Goal: Task Accomplishment & Management: Complete application form

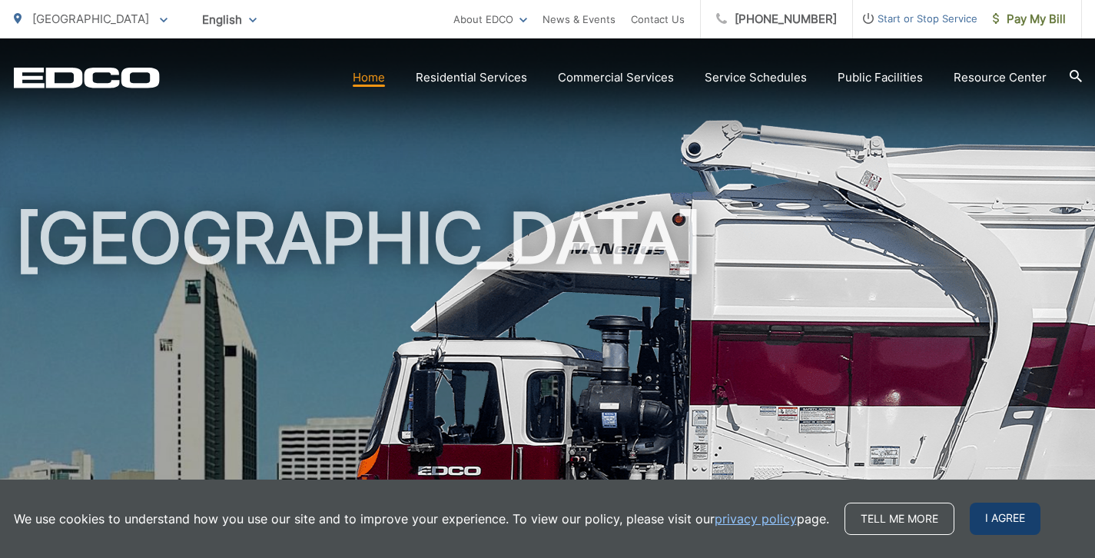
click at [984, 529] on span "I agree" at bounding box center [1004, 518] width 71 height 32
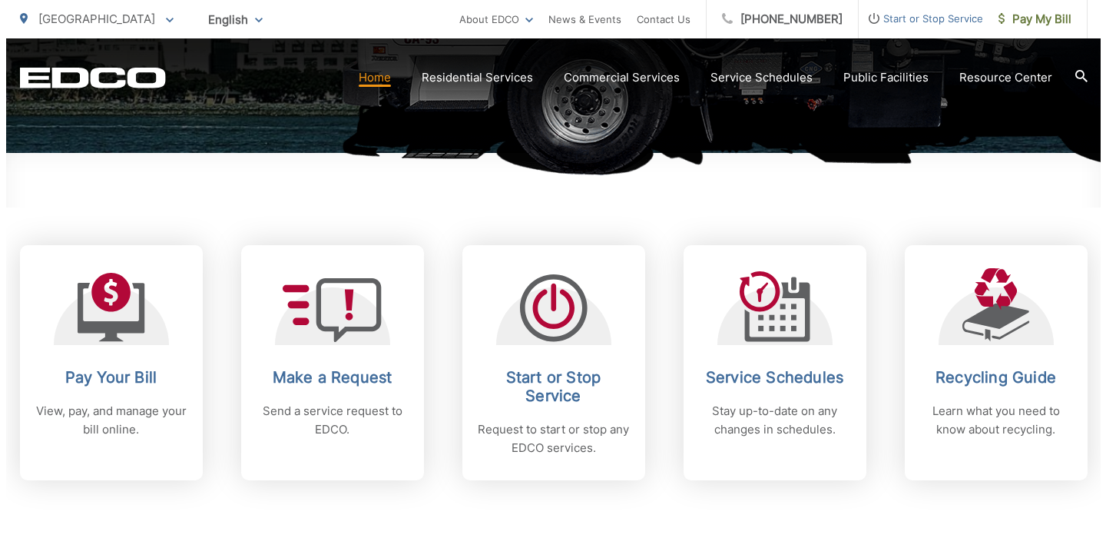
scroll to position [531, 0]
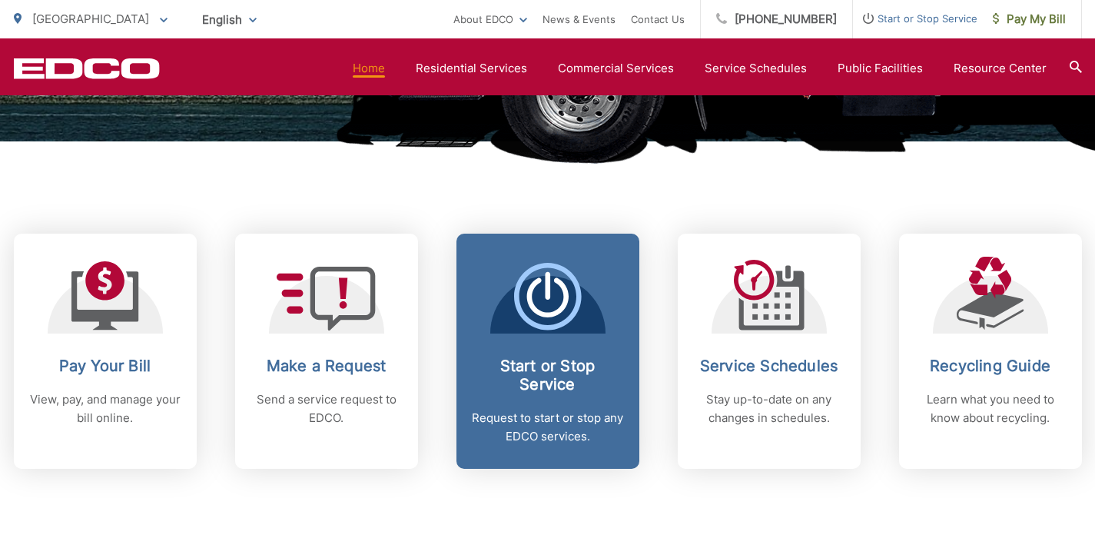
click at [553, 380] on h2 "Start or Stop Service" at bounding box center [548, 374] width 152 height 37
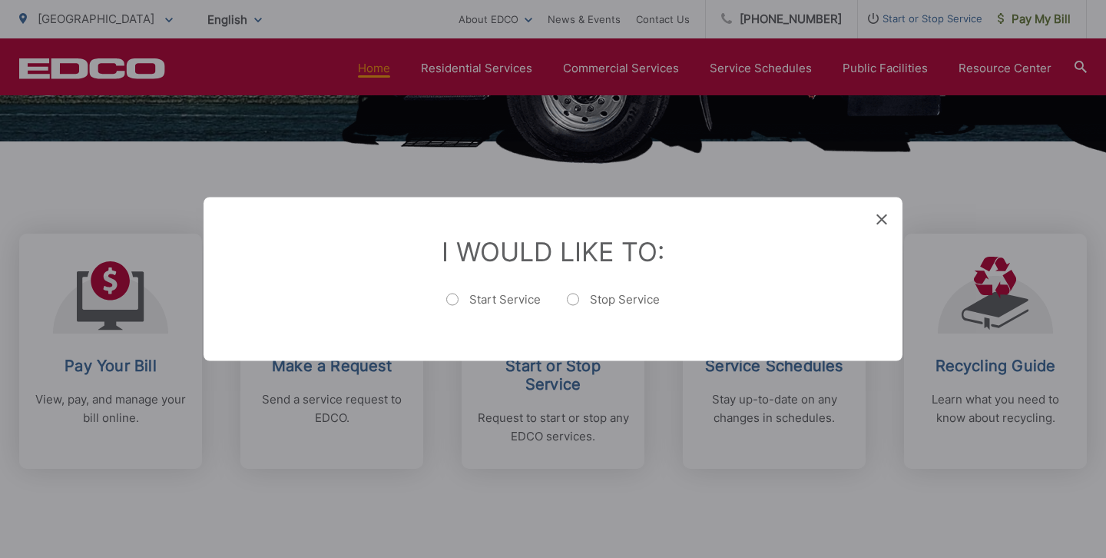
click at [458, 297] on label "Start Service" at bounding box center [493, 307] width 94 height 31
radio input "true"
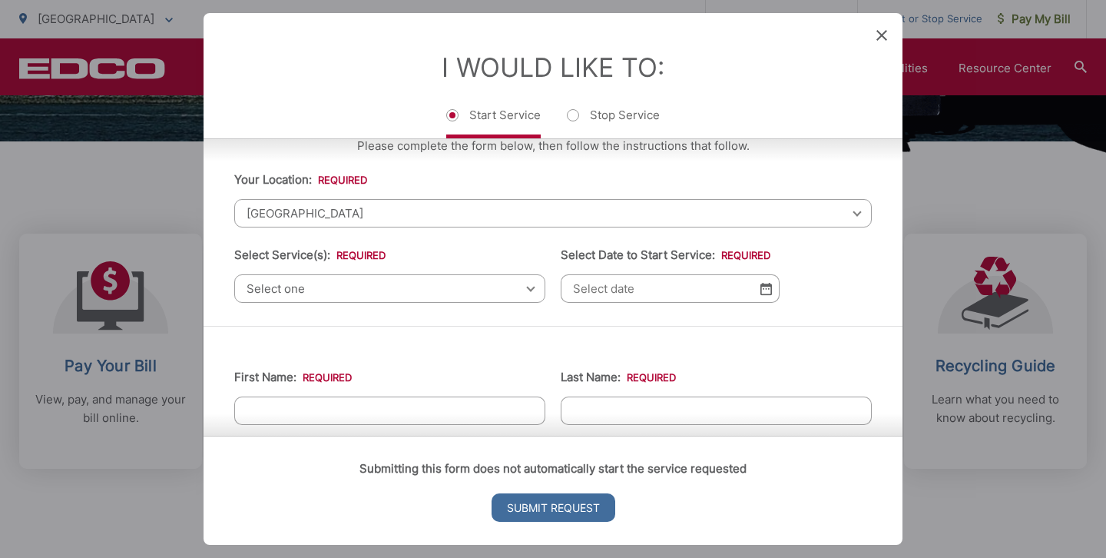
scroll to position [28, 0]
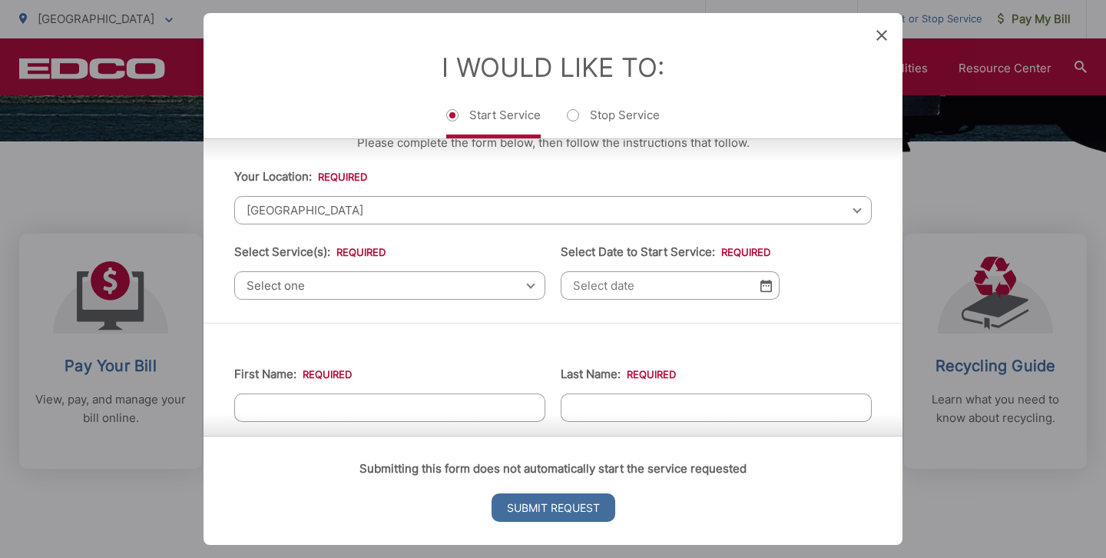
click at [408, 289] on span "Select one" at bounding box center [389, 285] width 311 height 28
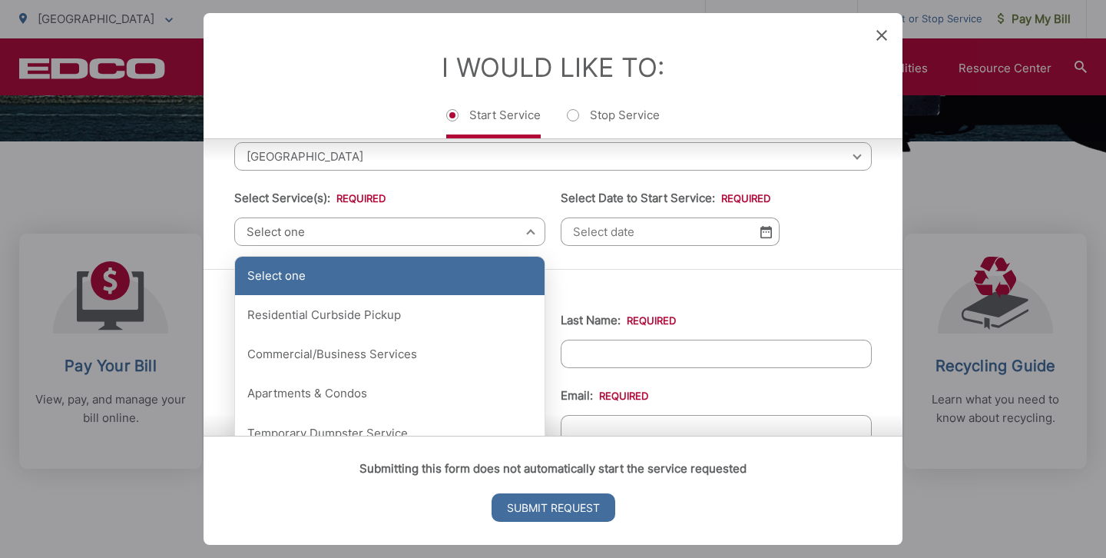
scroll to position [86, 0]
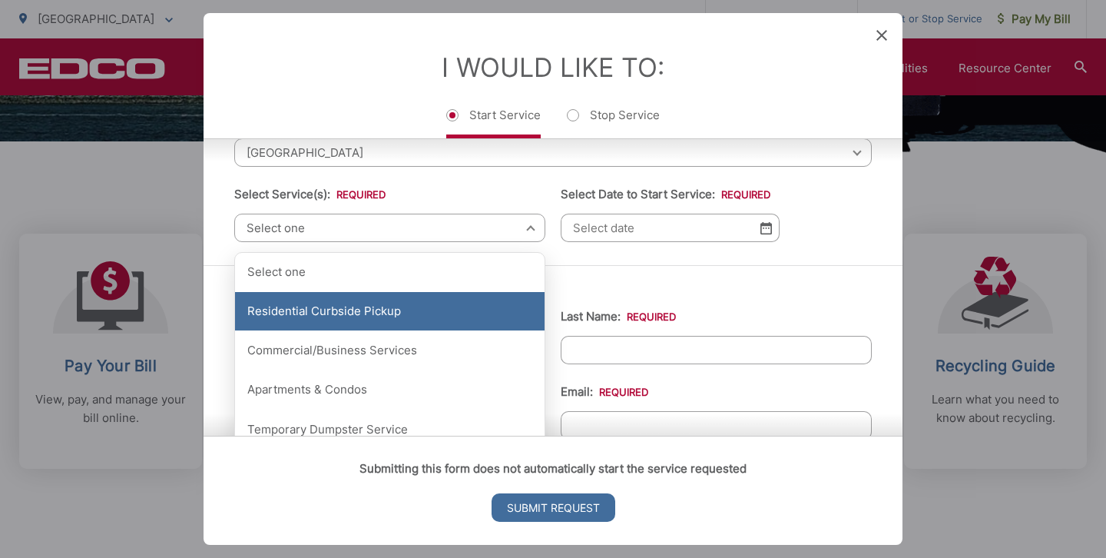
click at [412, 306] on div "Residential Curbside Pickup" at bounding box center [390, 311] width 310 height 38
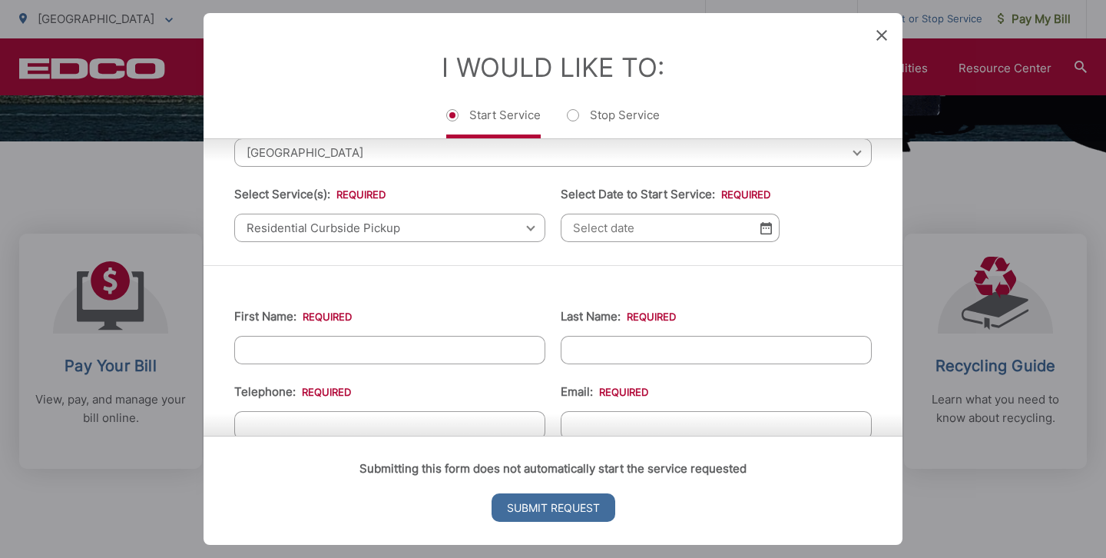
click at [767, 234] on input "Select Date to Start Service: *" at bounding box center [670, 228] width 219 height 28
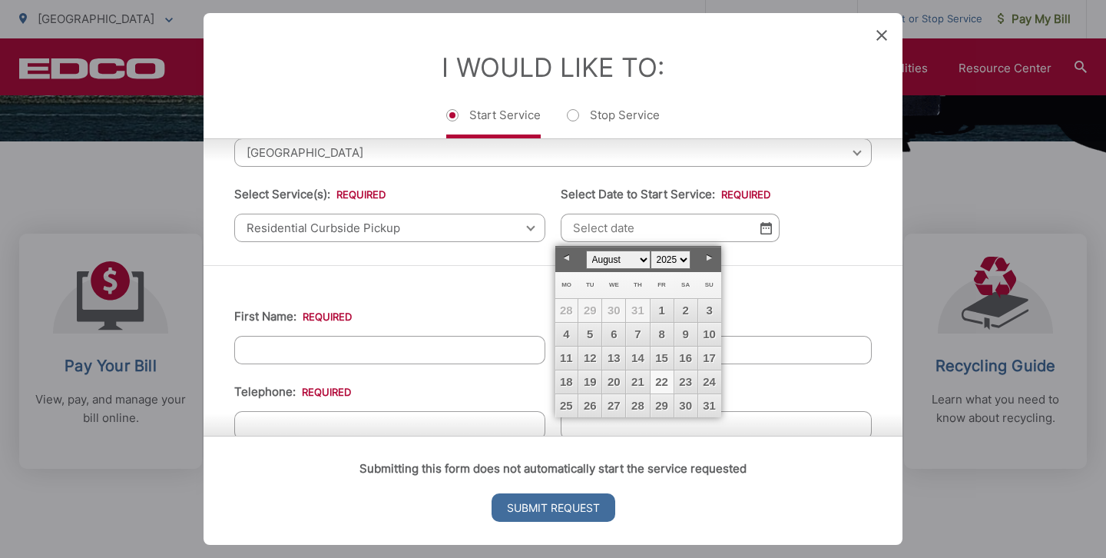
click at [667, 382] on link "22" at bounding box center [662, 381] width 23 height 23
type input "[DATE]"
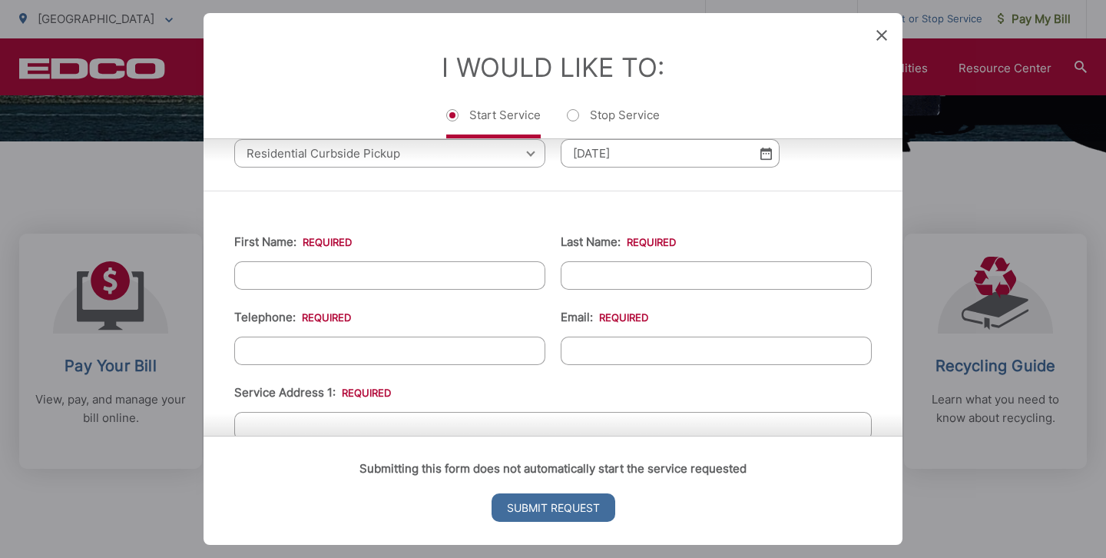
scroll to position [164, 0]
click at [457, 264] on input "First Name: *" at bounding box center [389, 272] width 311 height 28
type input "Corynn"
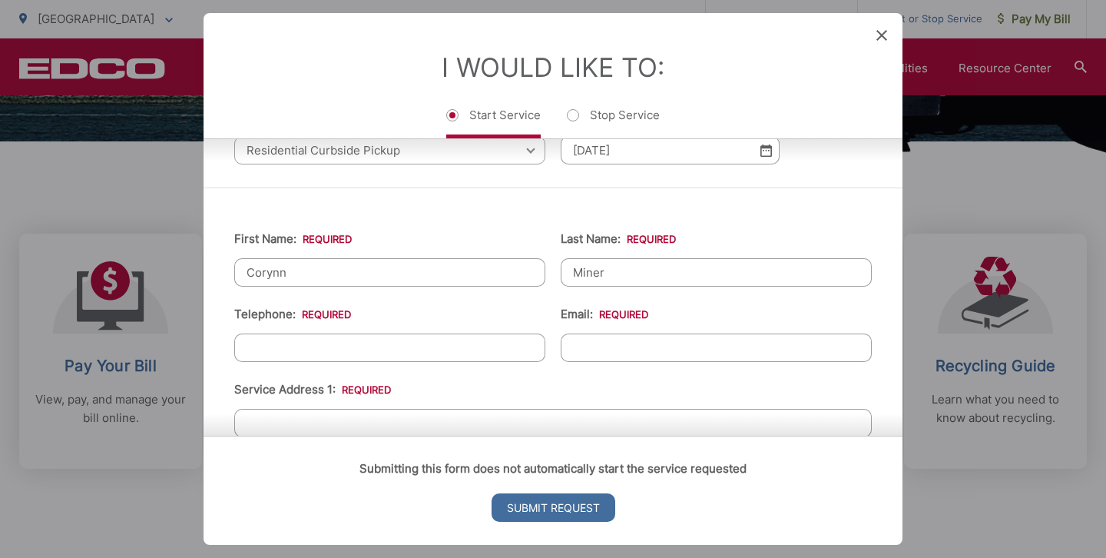
type input "Miner"
click at [283, 355] on input "(___) ___-____" at bounding box center [389, 347] width 311 height 28
type input "[PHONE_NUMBER]"
click at [575, 357] on input "Email: *" at bounding box center [716, 347] width 311 height 28
type input "[EMAIL_ADDRESS][DOMAIN_NAME]"
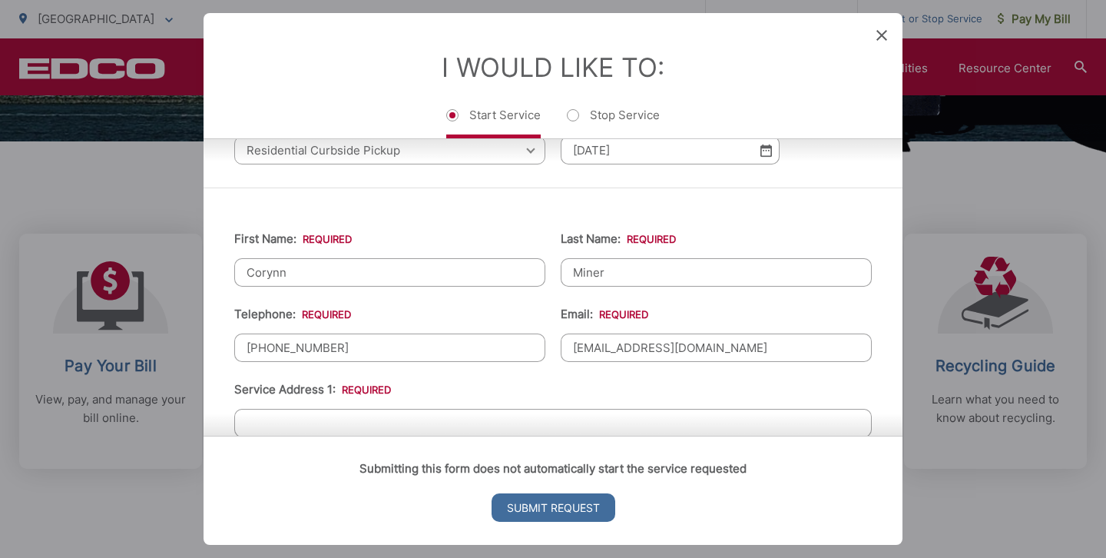
click at [671, 275] on input "Miner" at bounding box center [716, 272] width 311 height 28
click at [525, 381] on li "Service Address 1: *" at bounding box center [553, 408] width 638 height 57
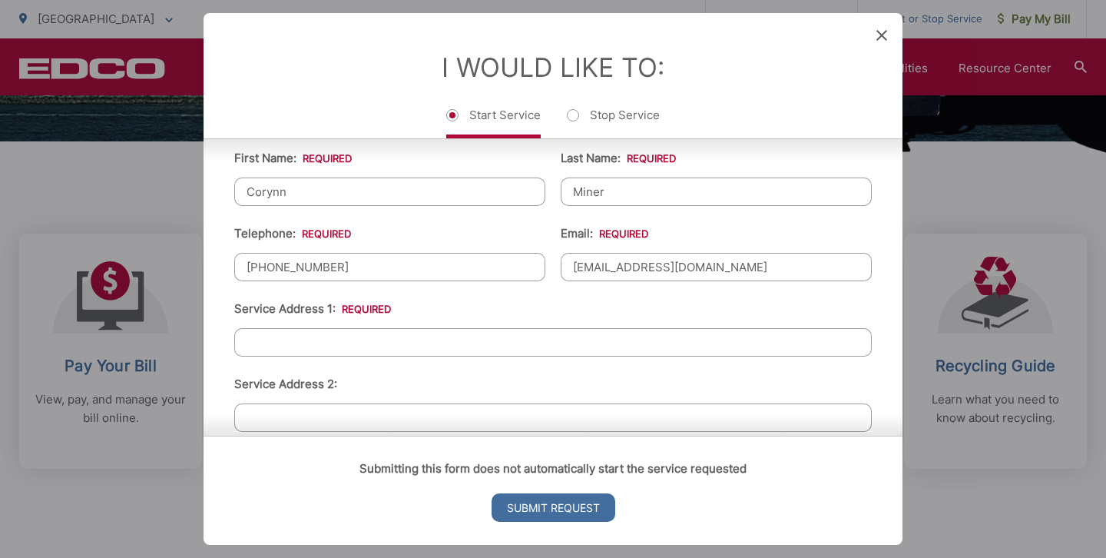
scroll to position [290, 0]
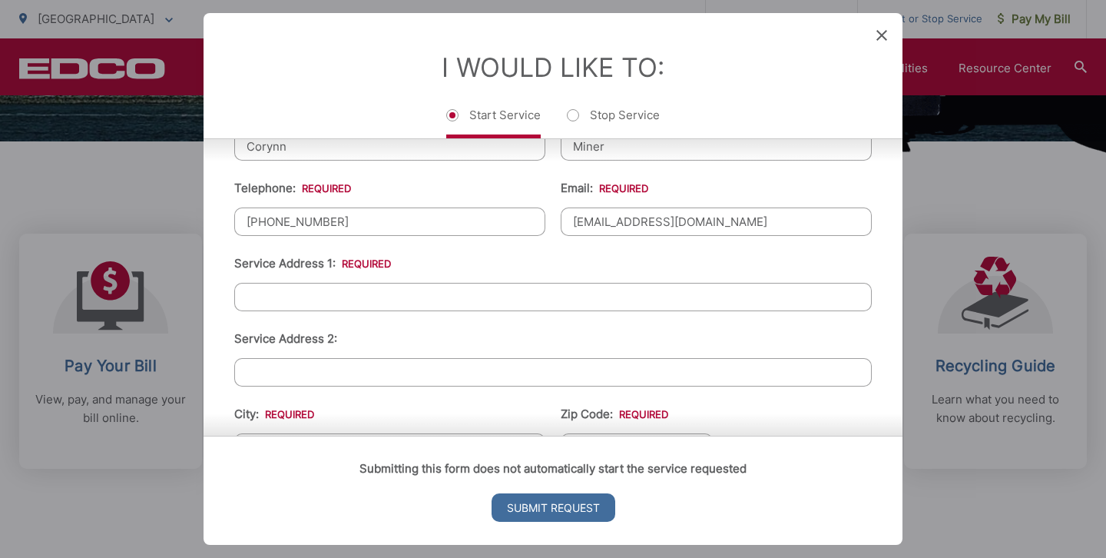
click at [512, 284] on input "Service Address 1: *" at bounding box center [553, 297] width 638 height 28
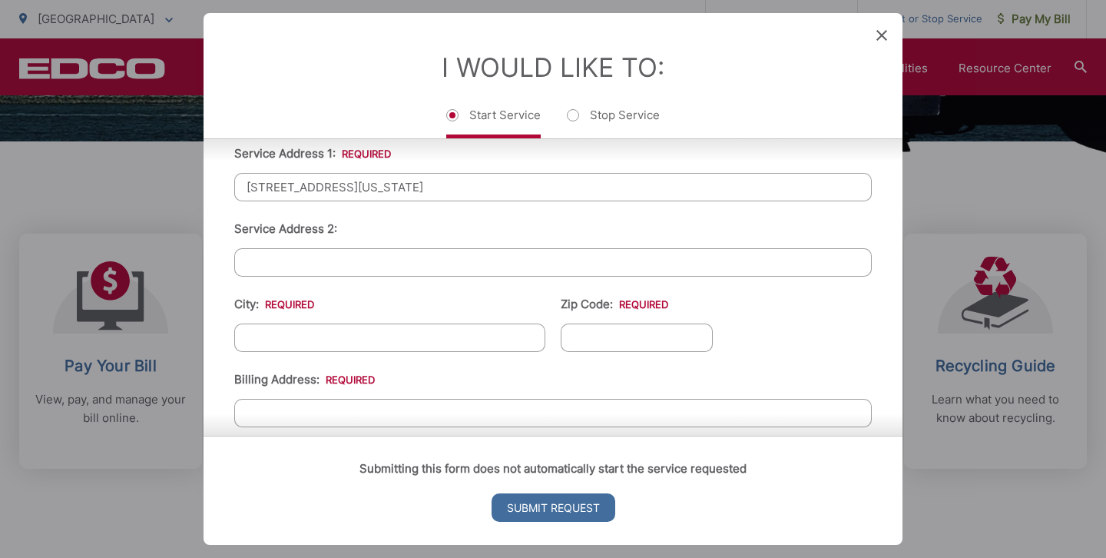
scroll to position [400, 0]
type input "[STREET_ADDRESS][US_STATE]"
click at [475, 336] on input "City: *" at bounding box center [389, 337] width 311 height 28
type input "[GEOGRAPHIC_DATA]"
click at [640, 338] on input "Zip Code: *" at bounding box center [637, 337] width 152 height 28
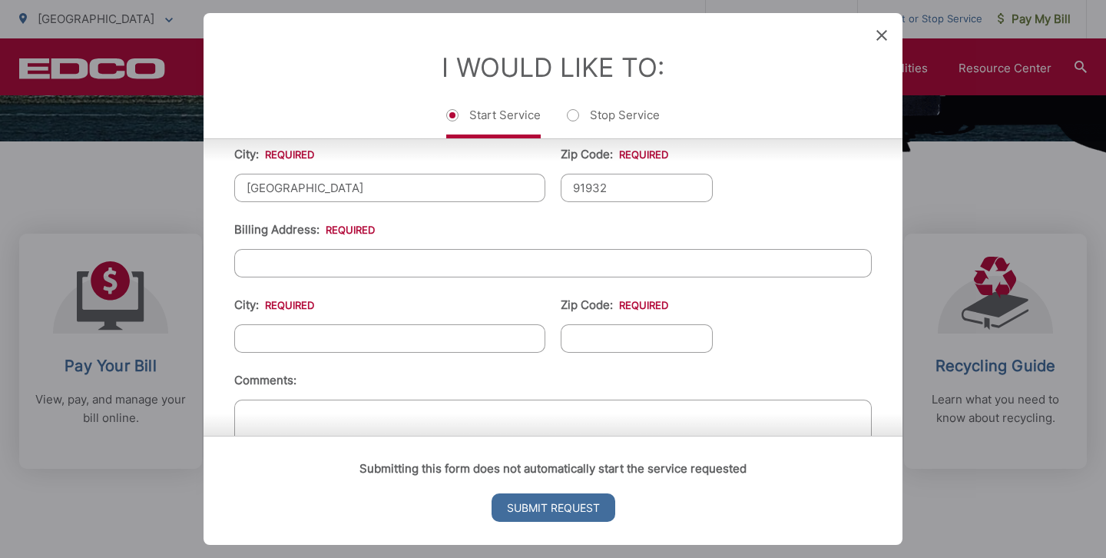
scroll to position [555, 0]
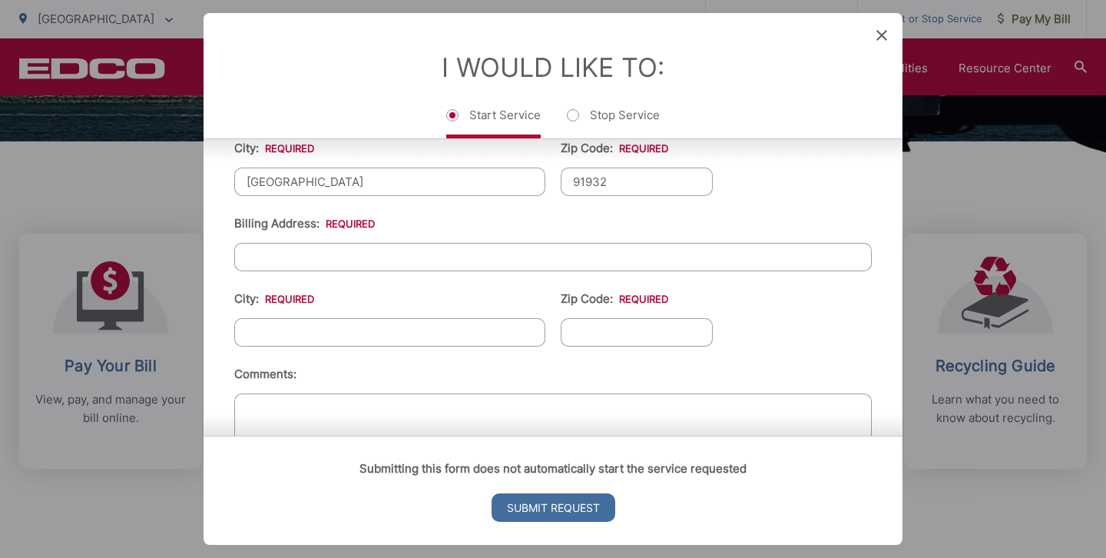
type input "91932"
click at [433, 264] on input "Billing Address: *" at bounding box center [553, 257] width 638 height 28
type input "[STREET_ADDRESS][US_STATE]"
click at [419, 333] on input "City: *" at bounding box center [389, 332] width 311 height 28
type input "[GEOGRAPHIC_DATA]"
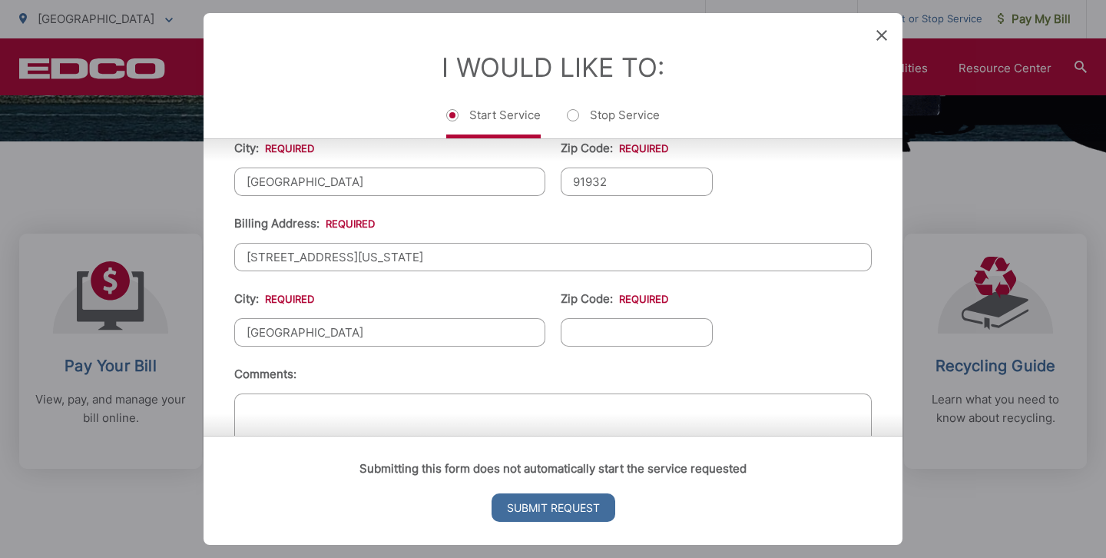
click at [587, 342] on input "Zip Code: *" at bounding box center [637, 332] width 152 height 28
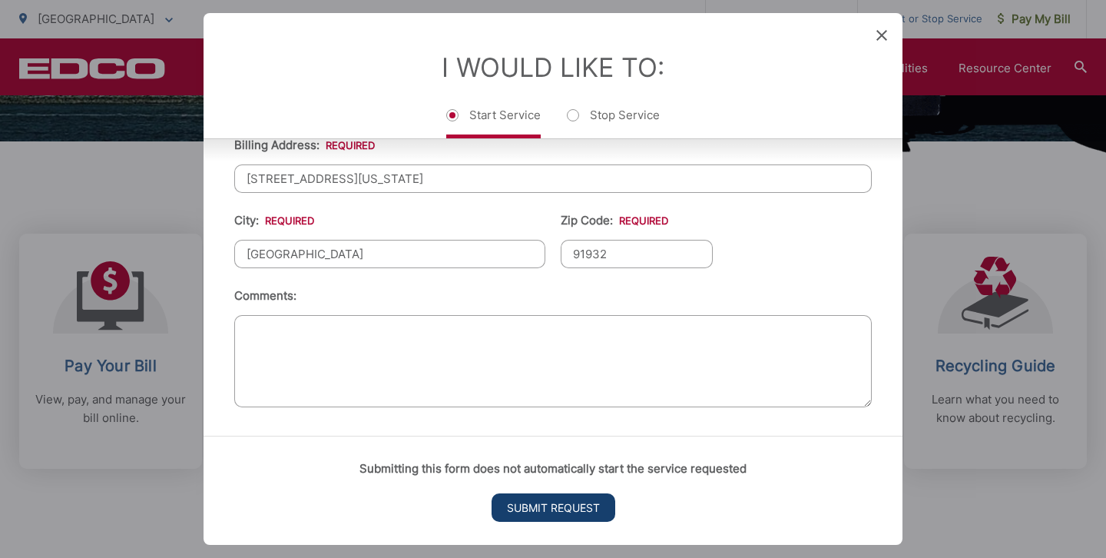
type input "91932"
click at [568, 498] on input "Submit Request" at bounding box center [554, 507] width 124 height 28
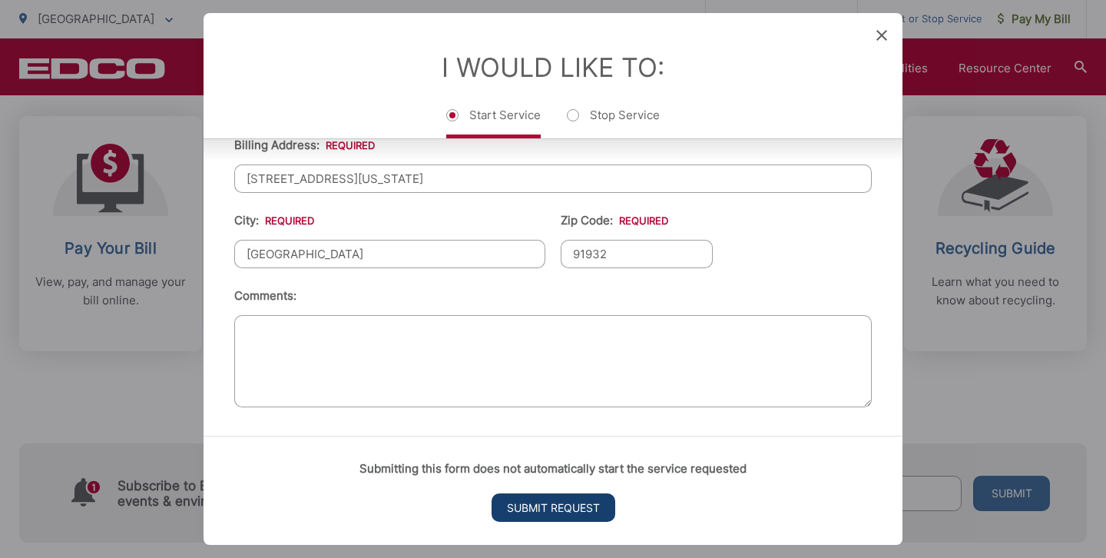
scroll to position [0, 0]
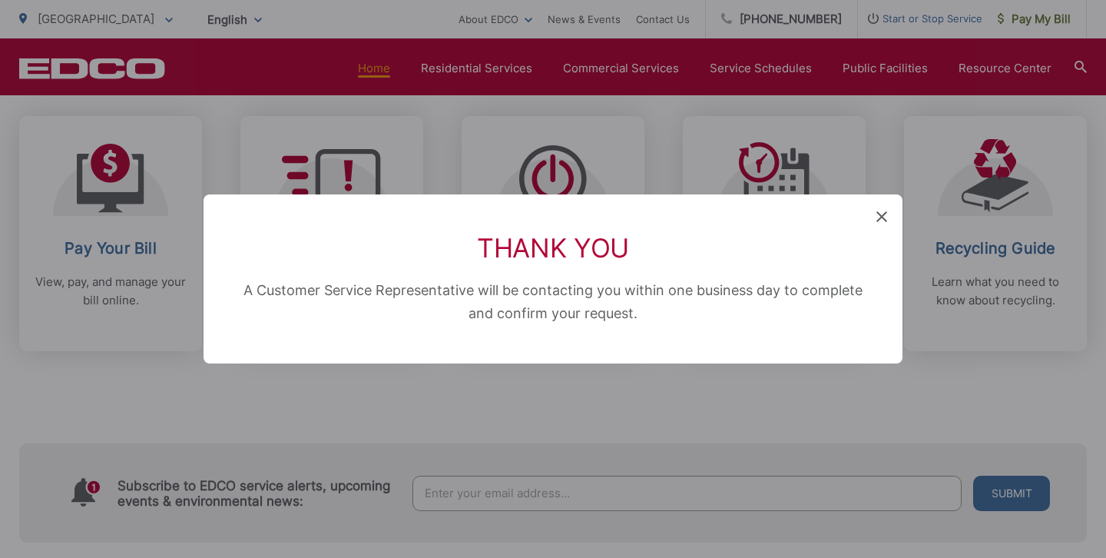
click at [879, 214] on icon at bounding box center [881, 216] width 11 height 11
